Goal: Find specific page/section: Find specific page/section

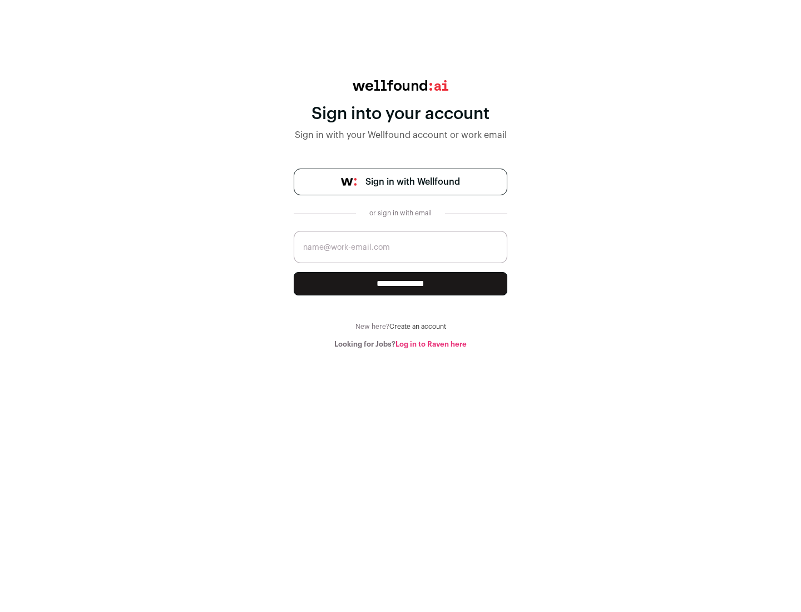
click at [412, 182] on span "Sign in with Wellfound" at bounding box center [413, 181] width 95 height 13
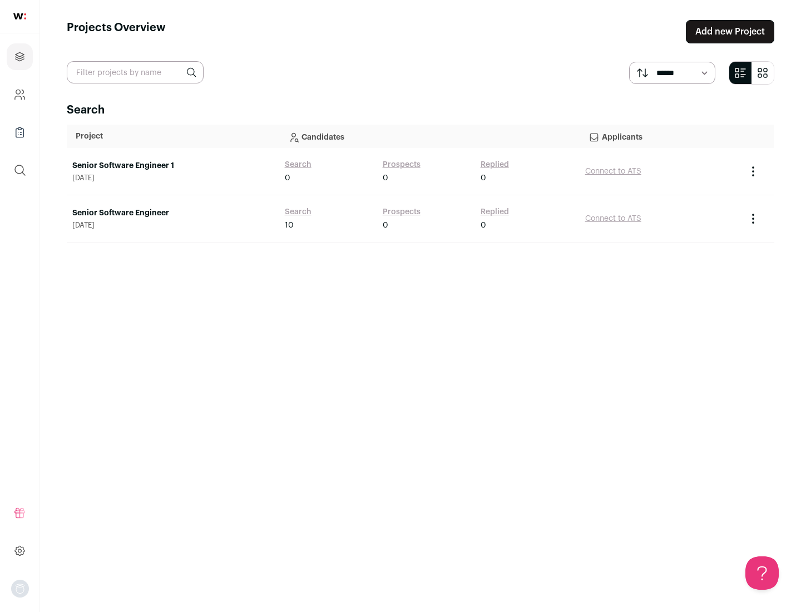
click at [172, 213] on link "Senior Software Engineer" at bounding box center [172, 213] width 201 height 11
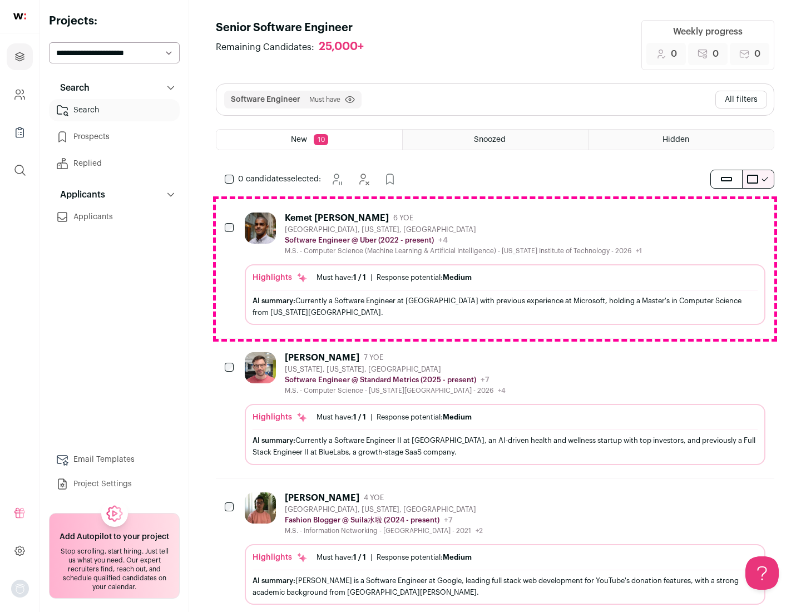
click at [495, 269] on div "Highlights Must have: 1 / 1 How many must haves have been fulfilled? | Response…" at bounding box center [505, 294] width 521 height 61
